Goal: Find specific page/section: Find specific page/section

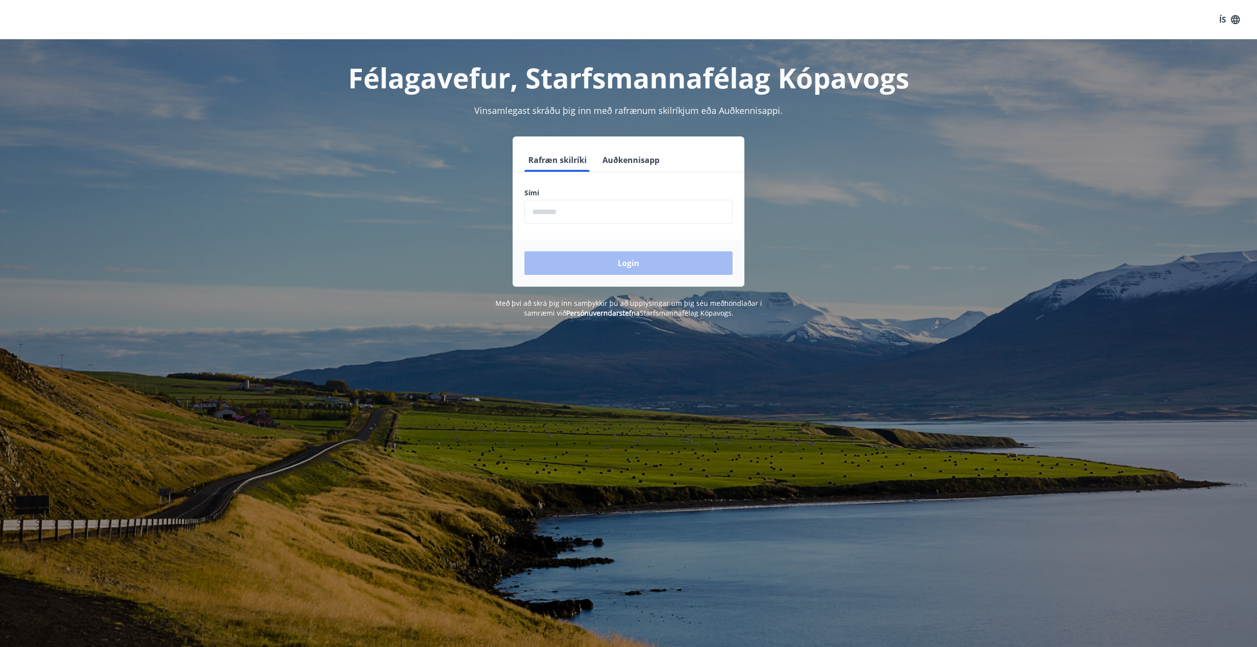
click at [595, 208] on input "phone" at bounding box center [628, 212] width 208 height 24
type input "********"
click at [524, 251] on button "Login" at bounding box center [628, 263] width 208 height 24
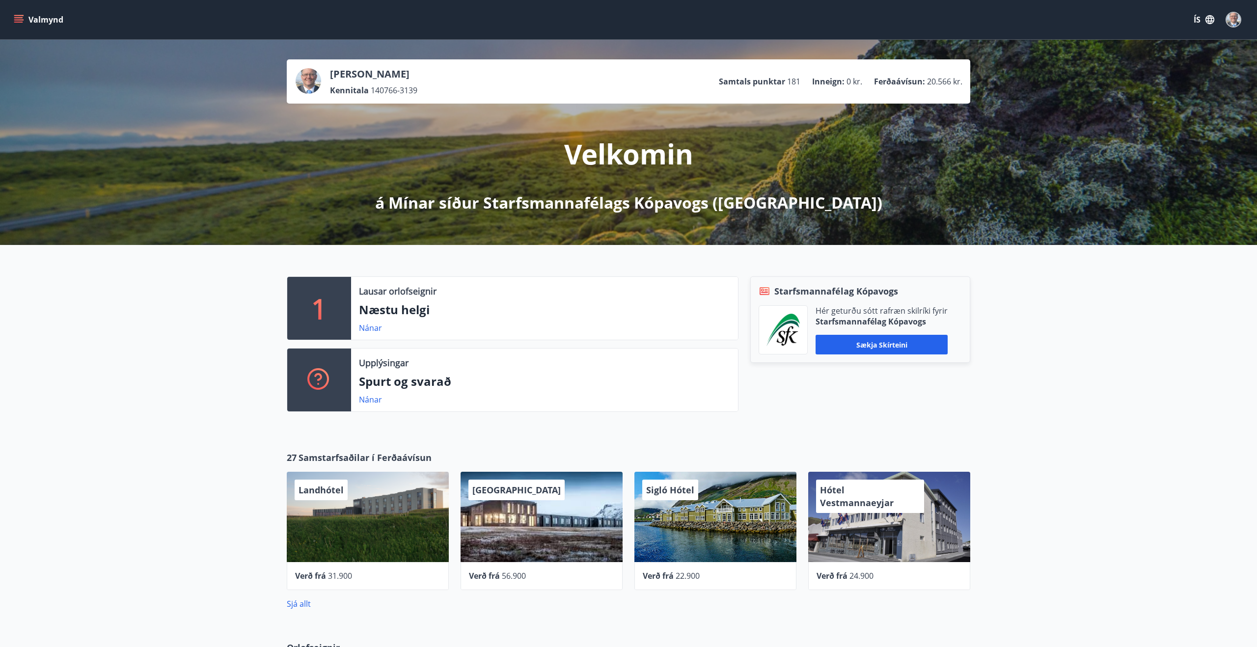
click at [18, 23] on icon "menu" at bounding box center [19, 20] width 10 height 10
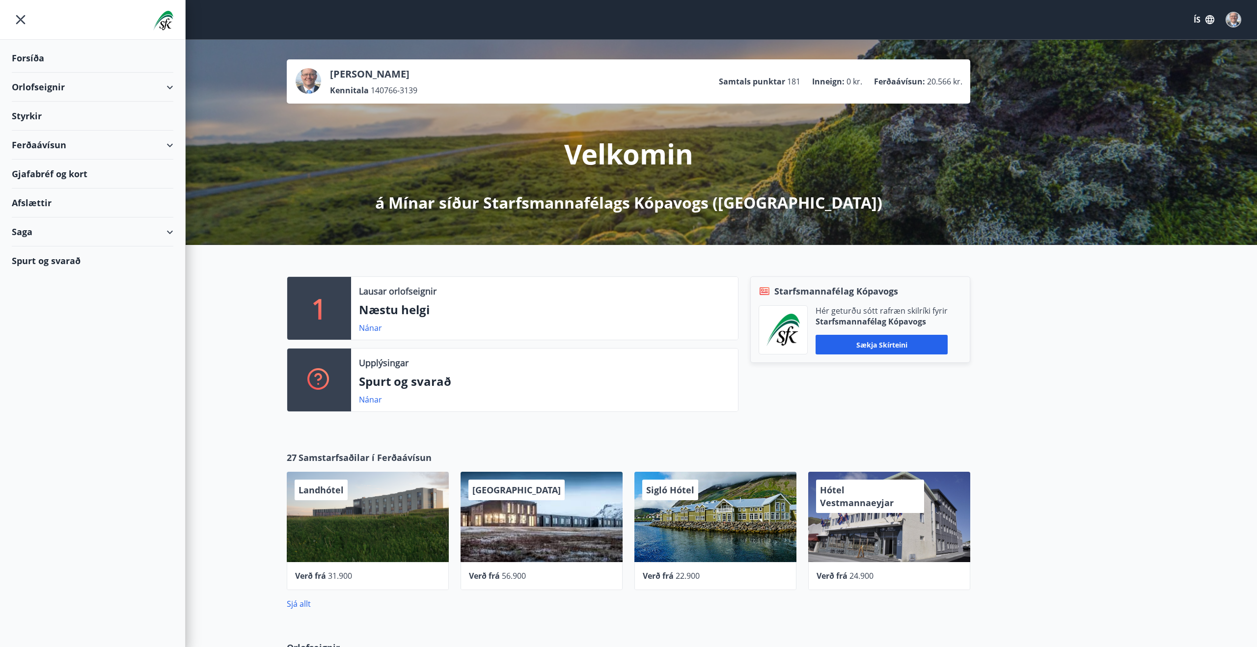
click at [64, 144] on div "Ferðaávísun" at bounding box center [93, 145] width 162 height 29
click at [58, 235] on div "Gjafabréf og kort" at bounding box center [93, 235] width 162 height 29
